Goal: Use online tool/utility: Utilize a website feature to perform a specific function

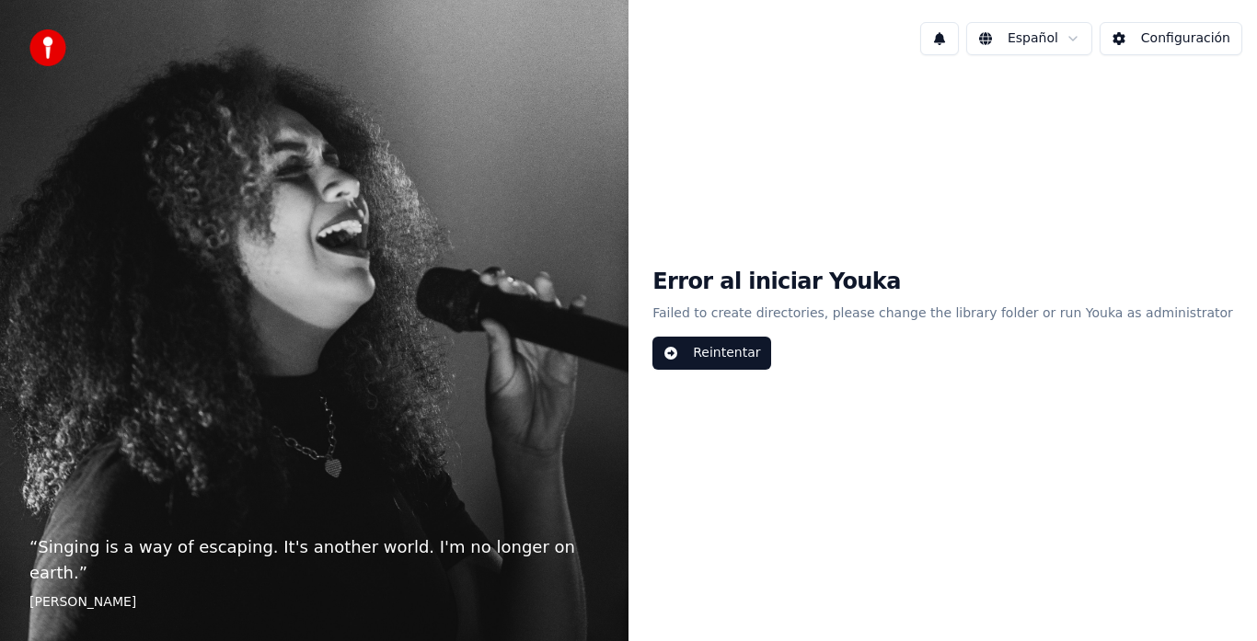
click at [769, 354] on button "Reintentar" at bounding box center [711, 353] width 119 height 33
click at [1200, 45] on button "Configuración" at bounding box center [1171, 38] width 143 height 33
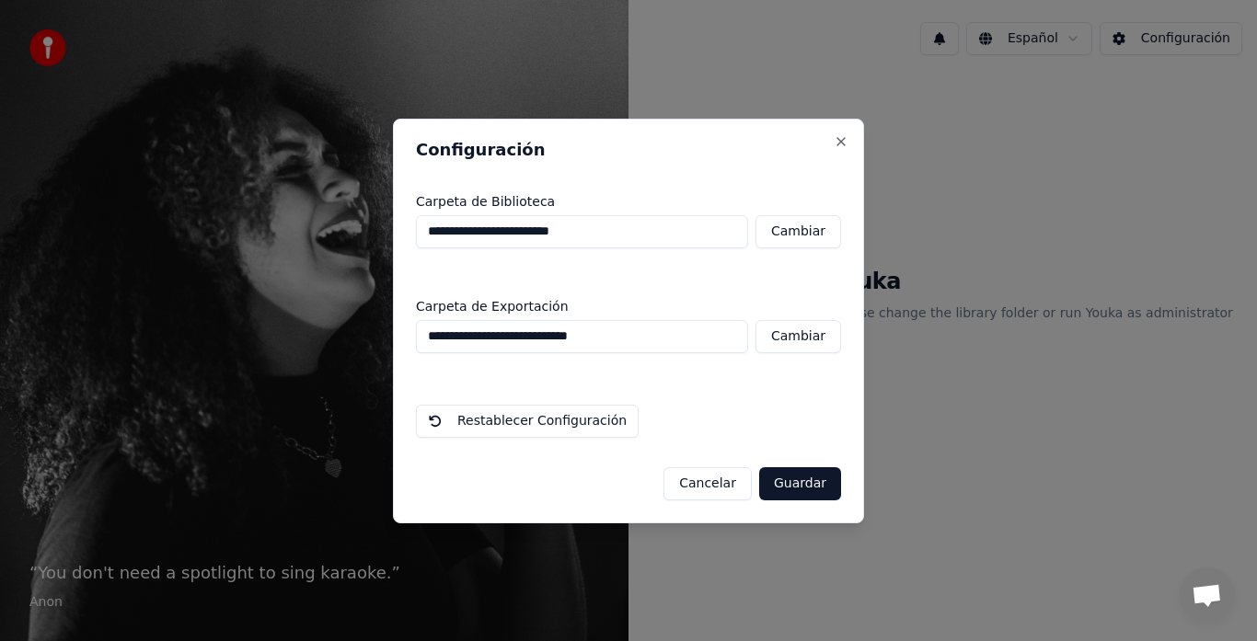
click at [804, 490] on button "Guardar" at bounding box center [800, 483] width 82 height 33
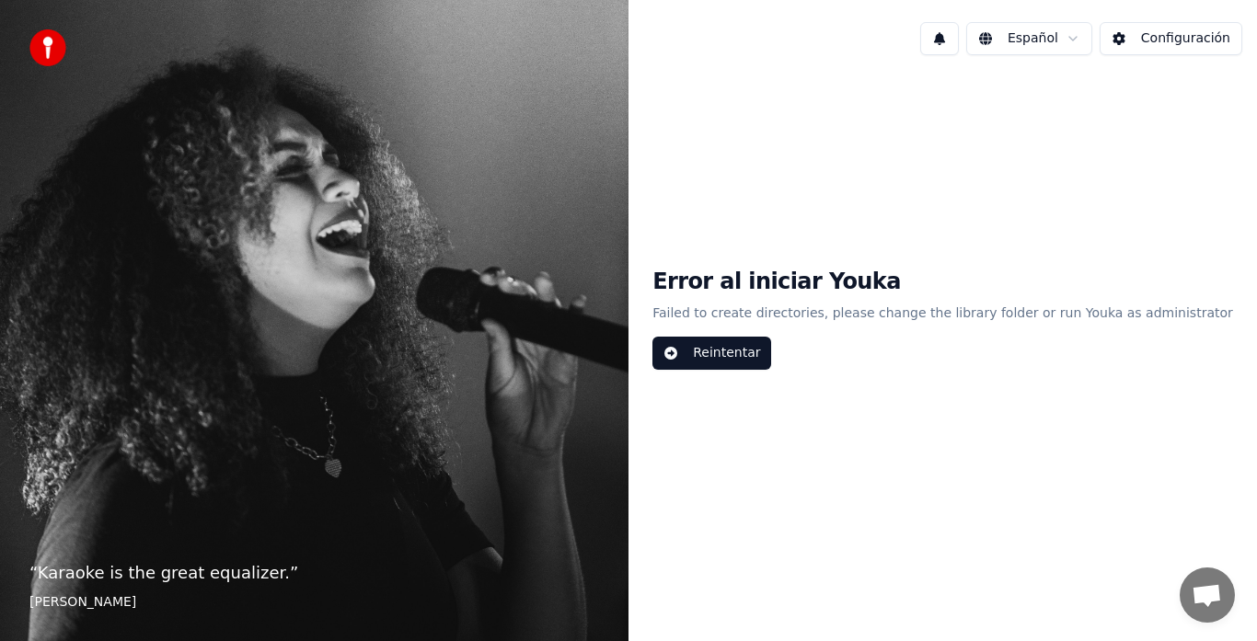
click at [764, 349] on button "Reintentar" at bounding box center [711, 353] width 119 height 33
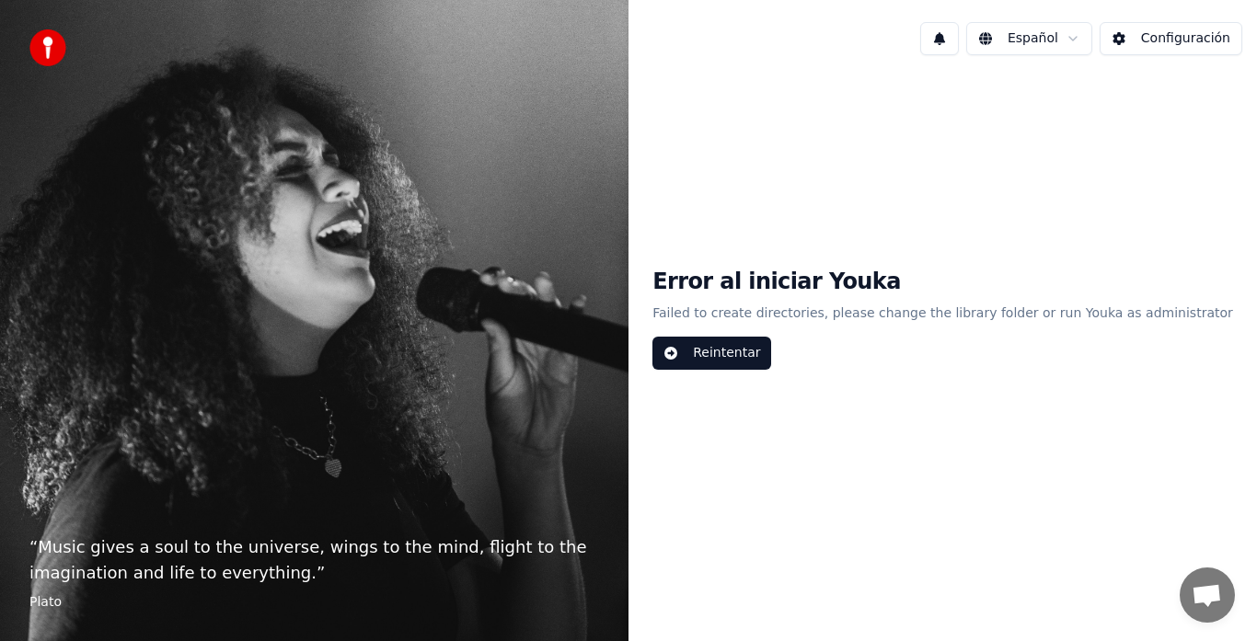
click at [771, 351] on button "Reintentar" at bounding box center [711, 353] width 119 height 33
click at [733, 376] on div "Error al iniciar Youka Failed to create directories, please change the library …" at bounding box center [942, 319] width 628 height 498
click at [741, 365] on button "Reintentar" at bounding box center [711, 353] width 119 height 33
